Goal: Find specific page/section

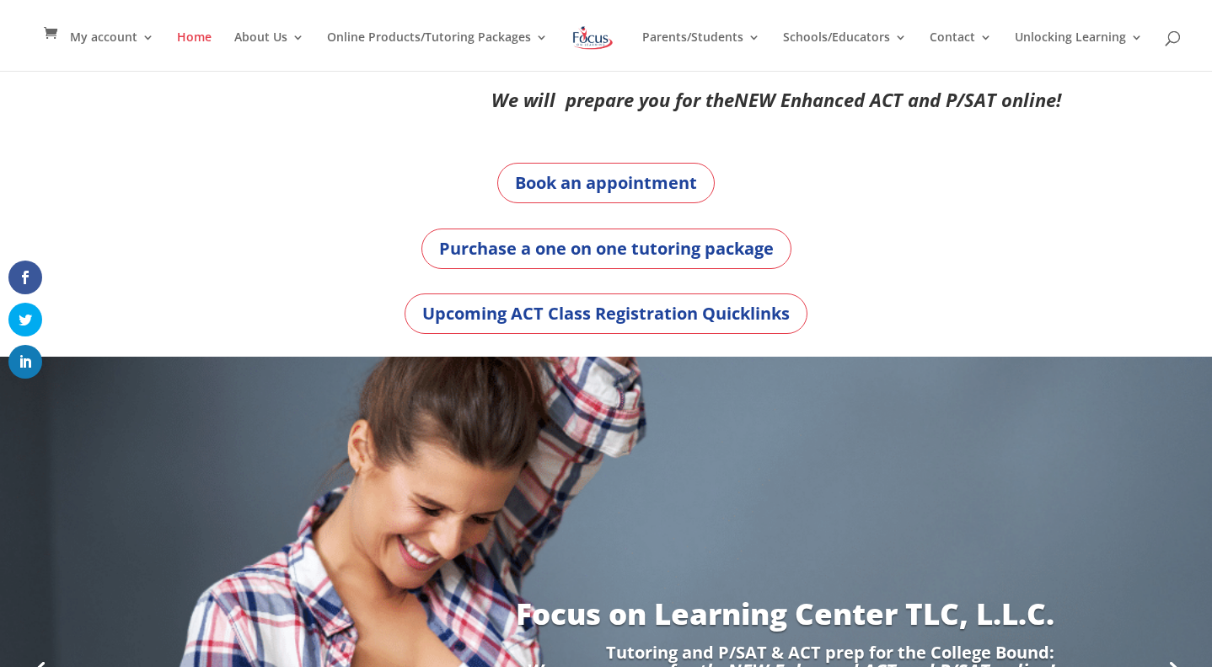
scroll to position [220, 0]
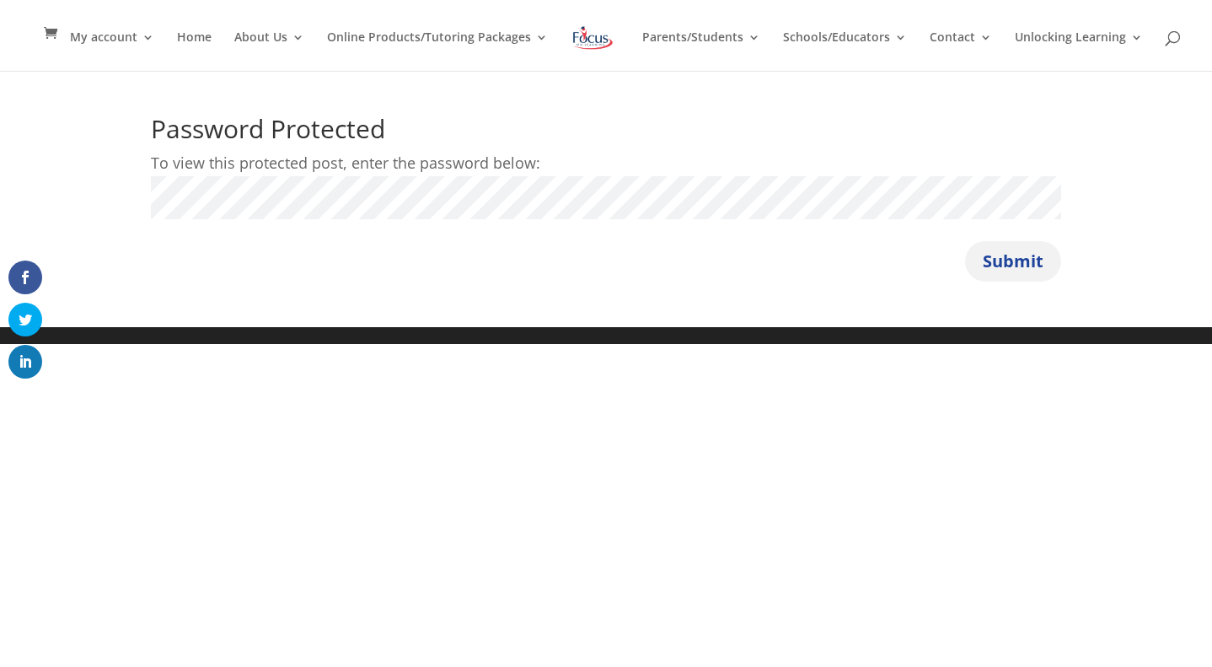
click at [1000, 265] on button "Submit" at bounding box center [1013, 261] width 96 height 40
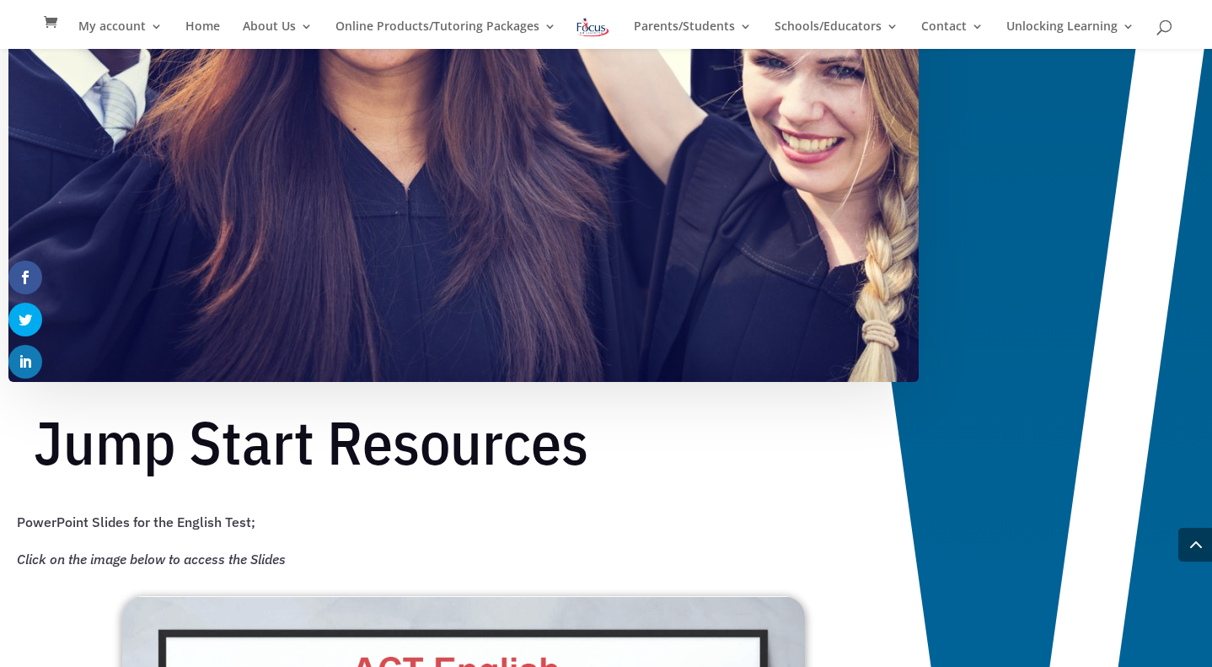
scroll to position [837, 0]
